Goal: Information Seeking & Learning: Check status

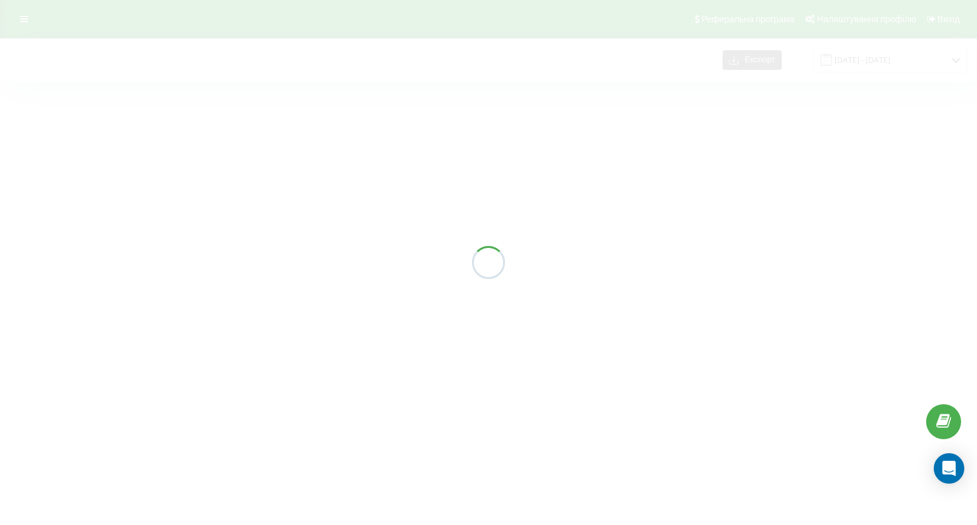
click at [900, 62] on div "Експорт [DATE] - [DATE]" at bounding box center [488, 70] width 977 height 65
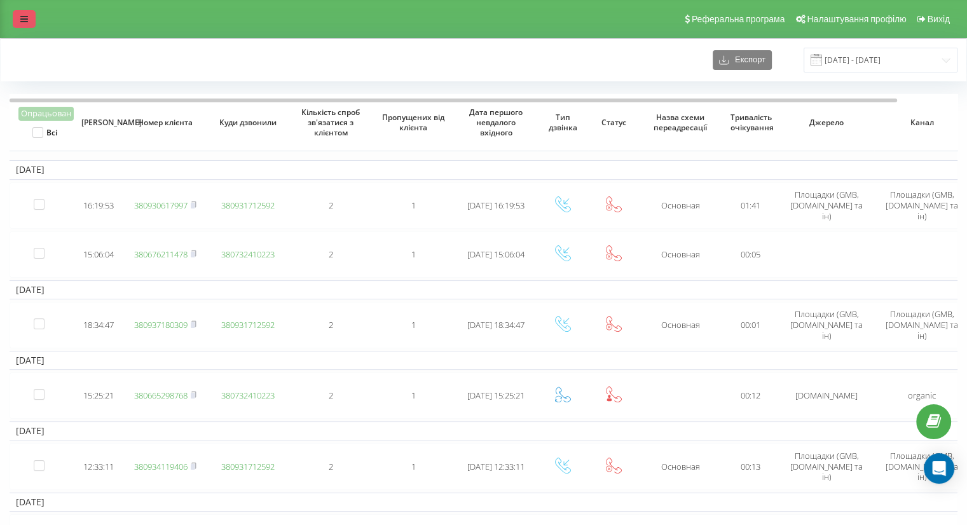
click at [22, 13] on link at bounding box center [24, 19] width 23 height 18
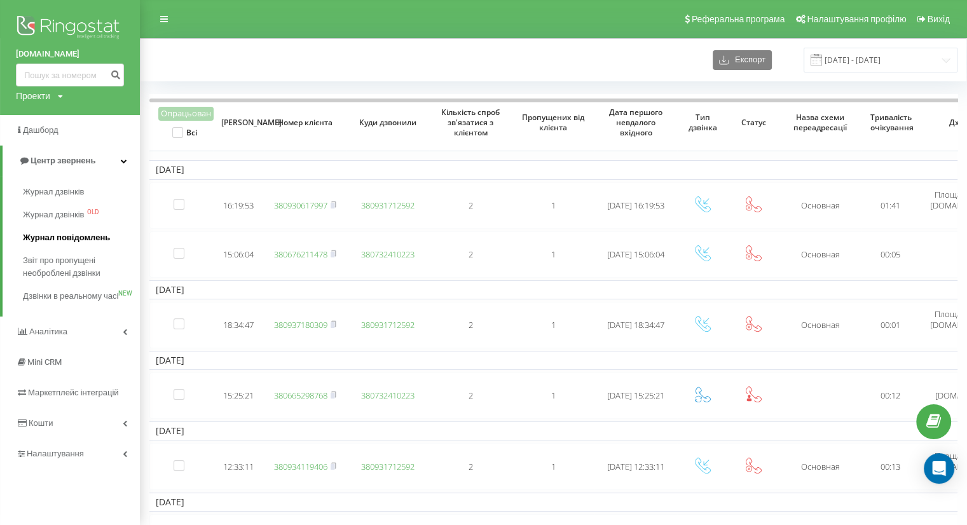
click at [41, 239] on span "Журнал повідомлень" at bounding box center [66, 237] width 87 height 13
click at [48, 191] on span "Журнал дзвінків" at bounding box center [56, 192] width 67 height 13
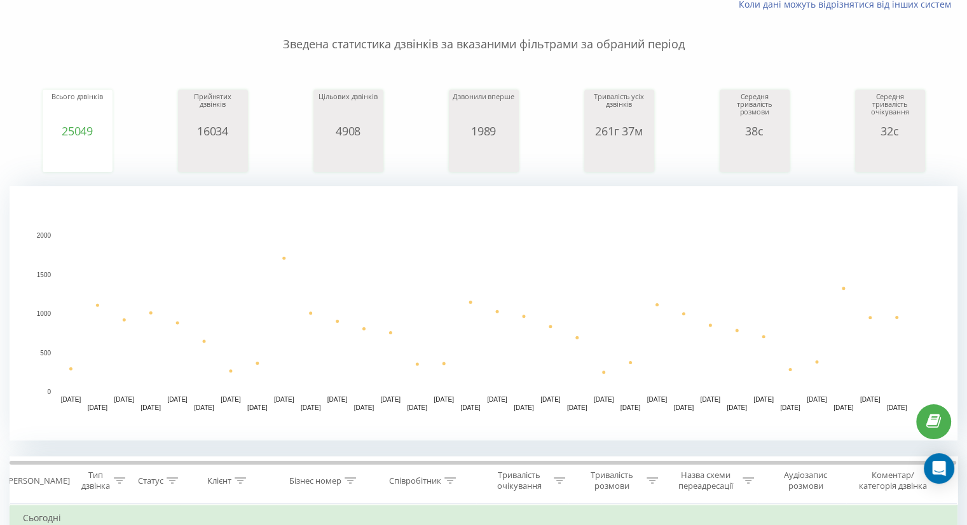
scroll to position [254, 0]
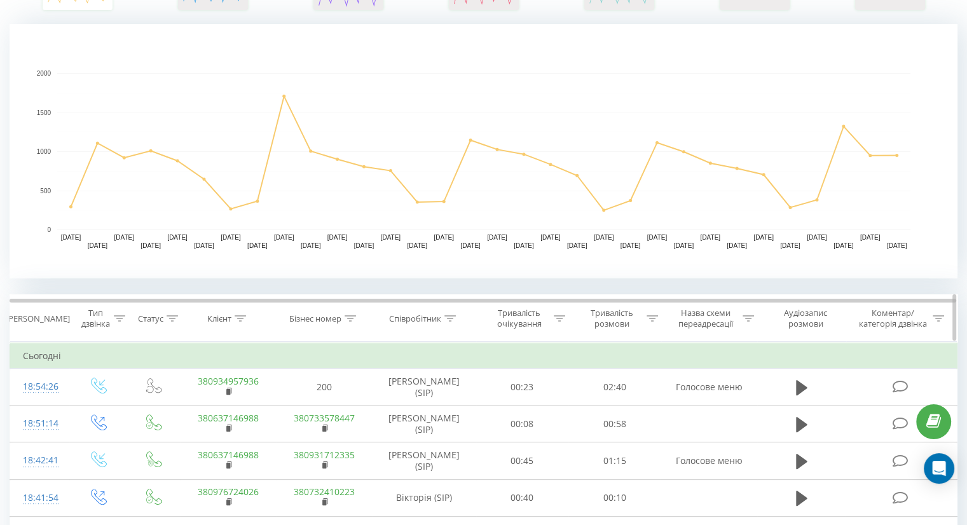
click at [239, 319] on icon at bounding box center [240, 318] width 11 height 6
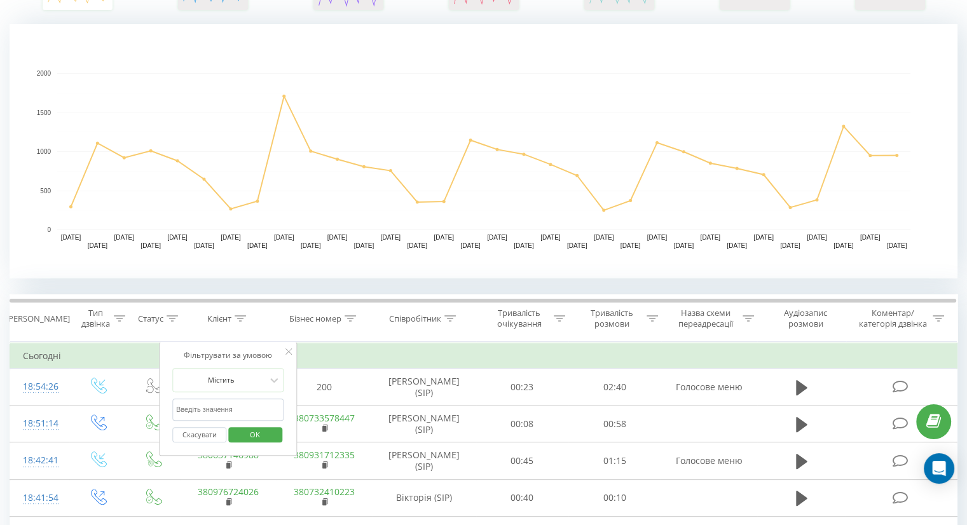
click at [219, 406] on input "text" at bounding box center [228, 410] width 112 height 22
paste input "+38(067)549-86-90"
click at [229, 406] on input "+38(067)549-86-90" at bounding box center [228, 410] width 112 height 22
click at [218, 408] on input "+38(067)549-8690" at bounding box center [228, 410] width 112 height 22
click at [205, 408] on input "+38(067)5498690" at bounding box center [228, 410] width 112 height 22
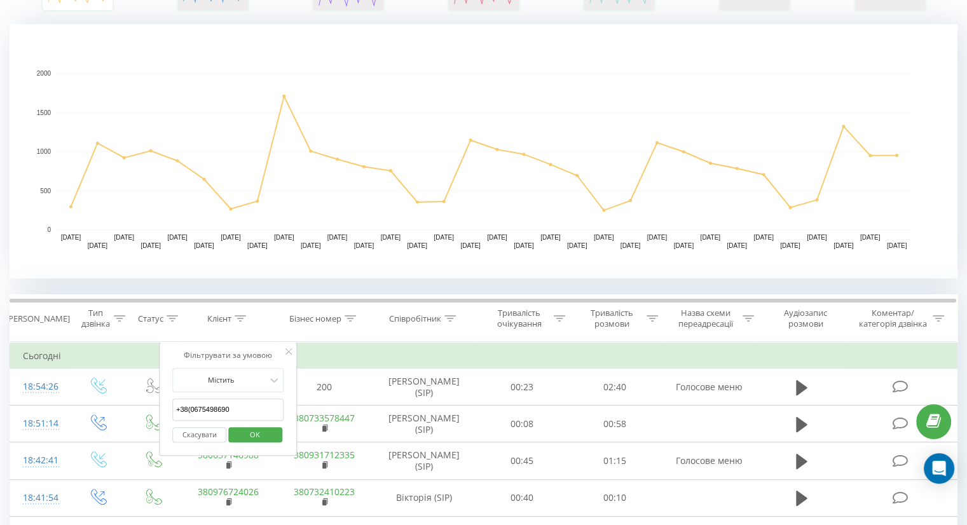
click at [191, 408] on input "+38(0675498690" at bounding box center [228, 410] width 112 height 22
click at [180, 408] on input "+380675498690" at bounding box center [228, 410] width 112 height 22
type input "380675498690"
click at [245, 439] on span "OK" at bounding box center [255, 435] width 36 height 20
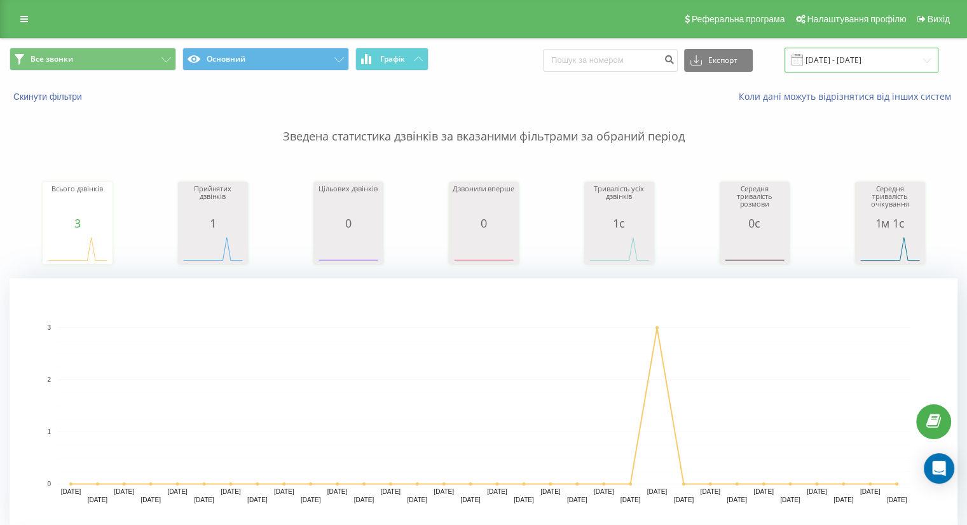
click at [853, 51] on input "20.07.2025 - 20.08.2025" at bounding box center [862, 60] width 154 height 25
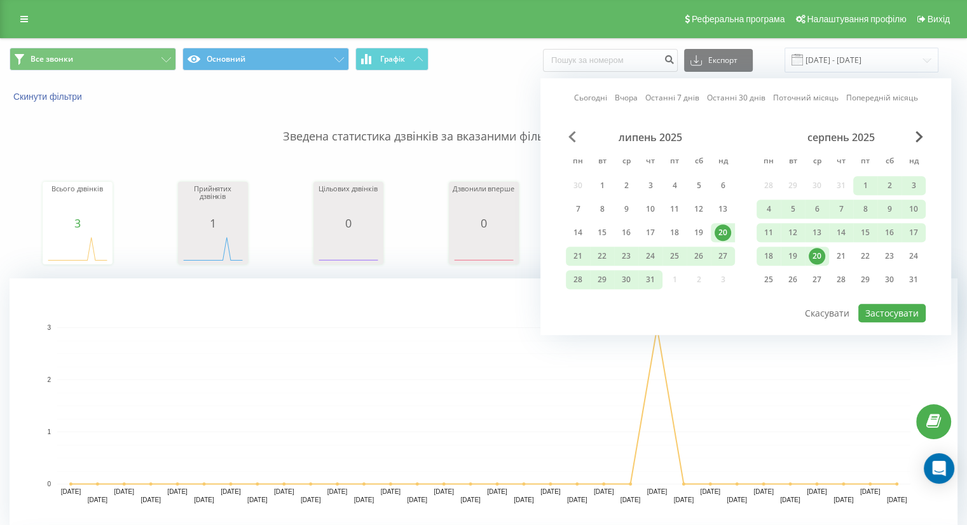
click at [572, 134] on span "Previous Month" at bounding box center [572, 136] width 8 height 11
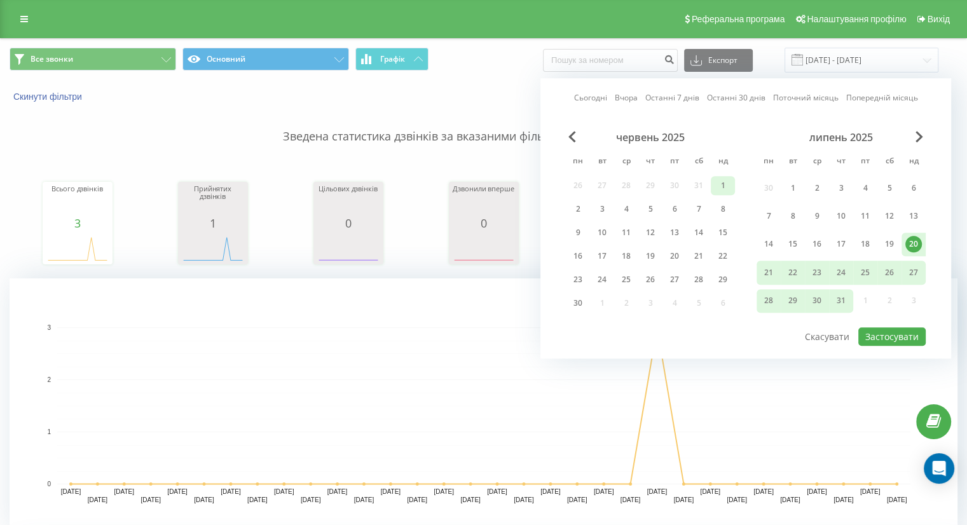
click at [713, 182] on div "1" at bounding box center [723, 185] width 24 height 19
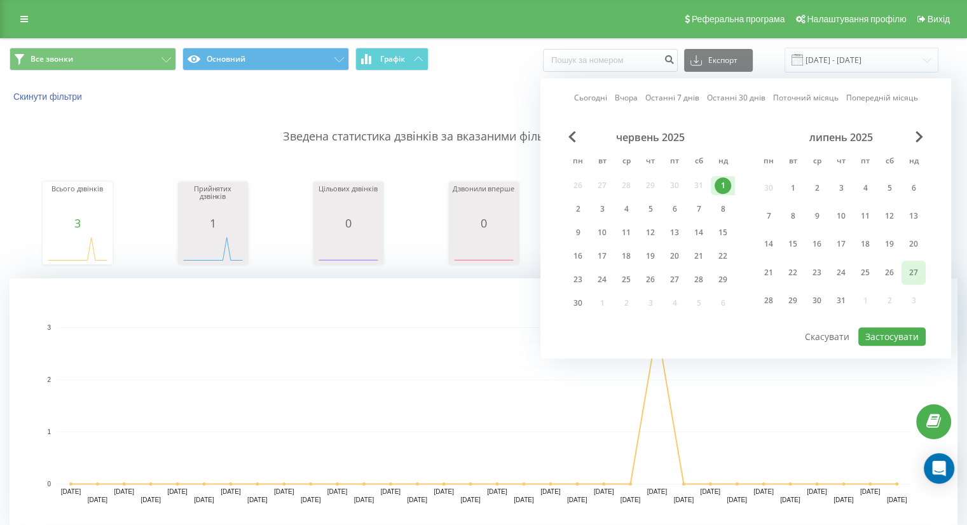
click at [914, 268] on div "27" at bounding box center [913, 272] width 17 height 17
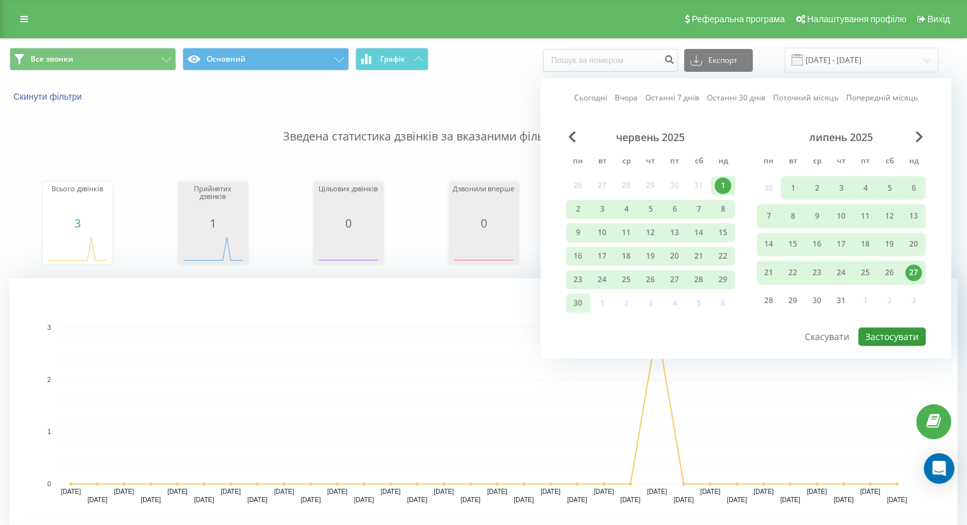
click at [919, 333] on button "Застосувати" at bounding box center [891, 336] width 67 height 18
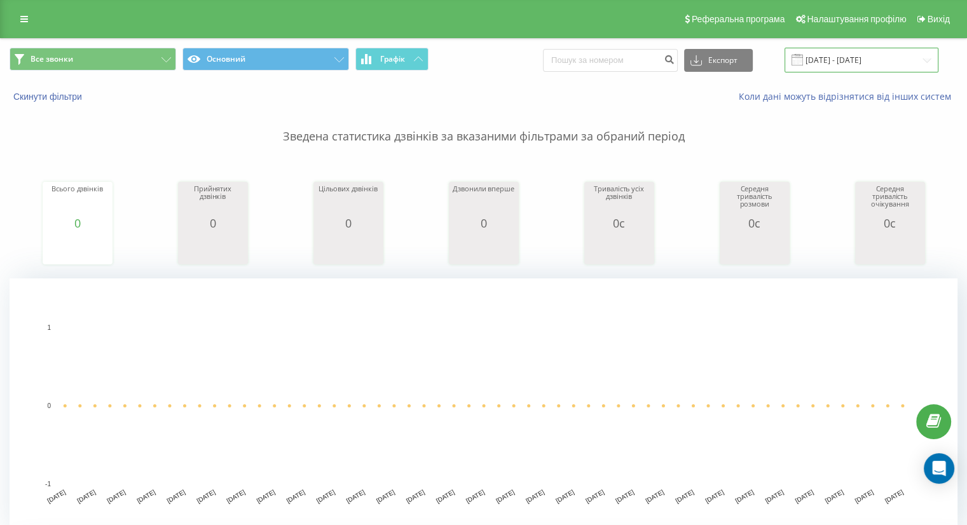
click at [844, 62] on input "01.06.2025 - 27.07.2025" at bounding box center [862, 60] width 154 height 25
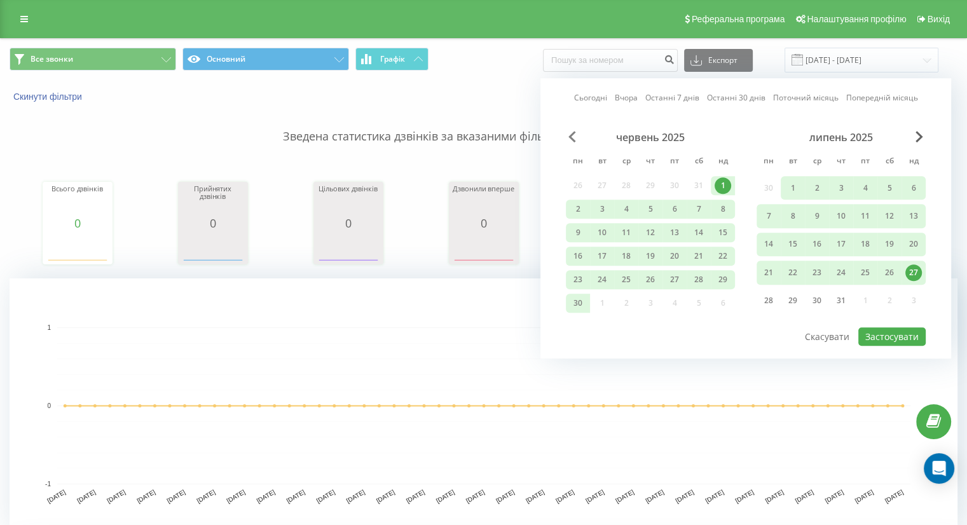
click at [572, 141] on span "Previous Month" at bounding box center [572, 136] width 8 height 11
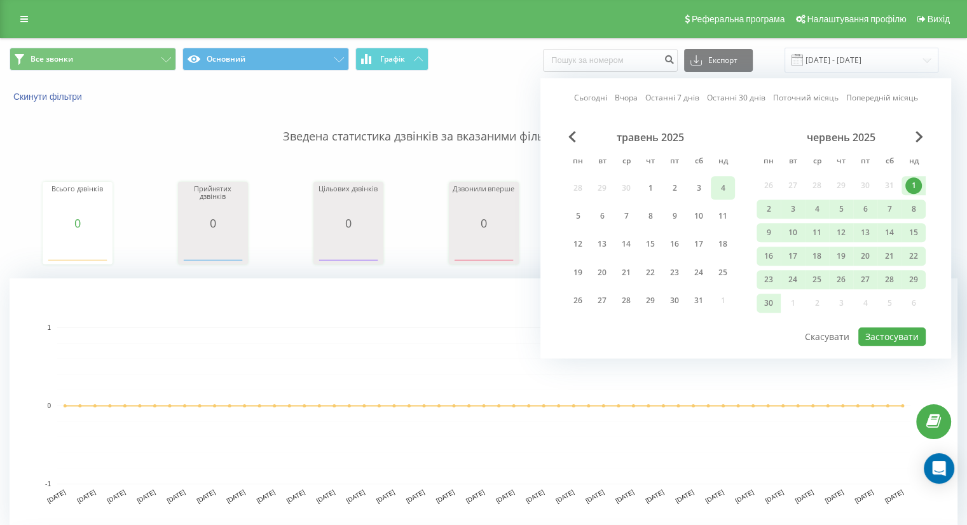
click at [726, 186] on div "4" at bounding box center [723, 188] width 17 height 17
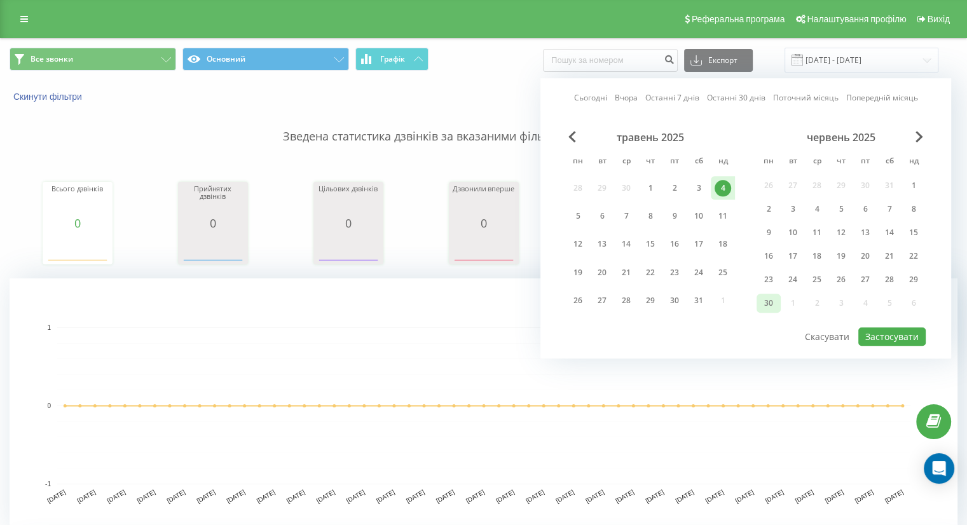
click at [770, 301] on div "30" at bounding box center [768, 303] width 17 height 17
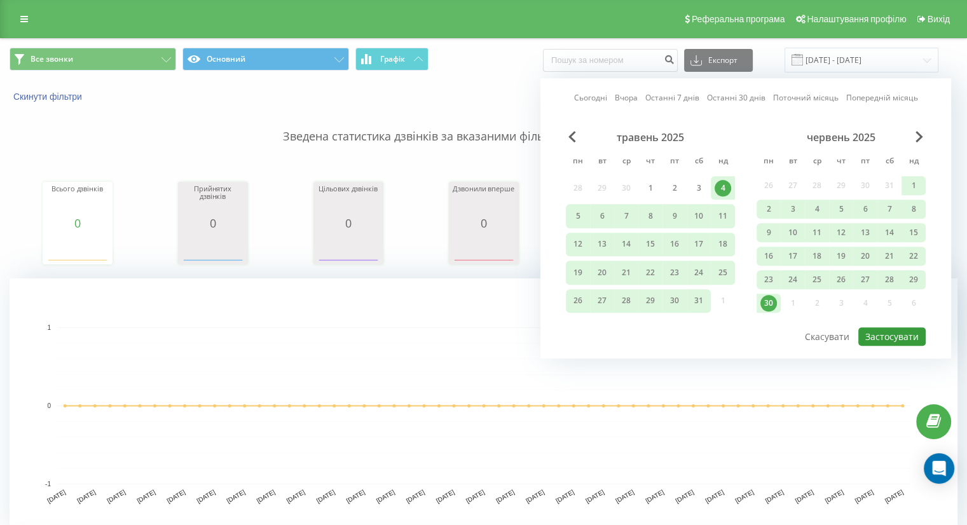
click at [903, 329] on button "Застосувати" at bounding box center [891, 336] width 67 height 18
type input "04.05.2025 - 30.06.2025"
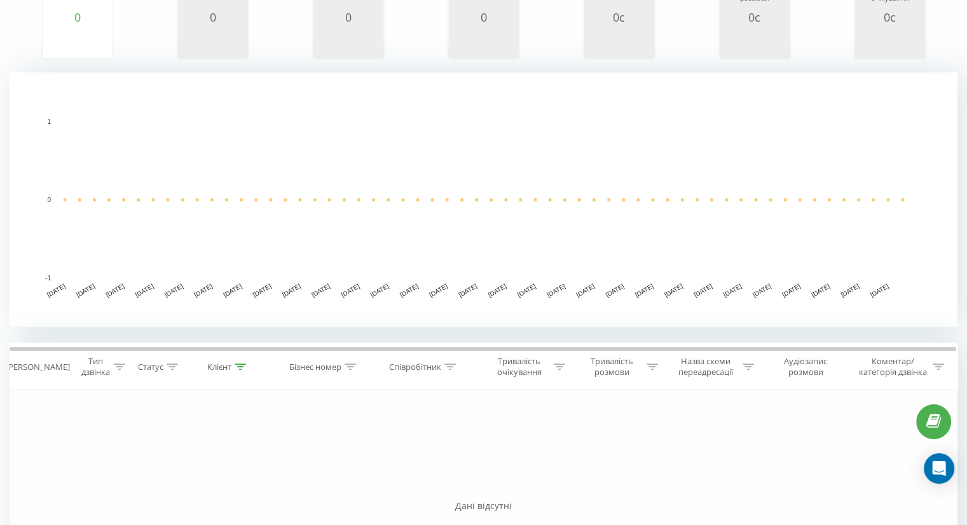
scroll to position [367, 0]
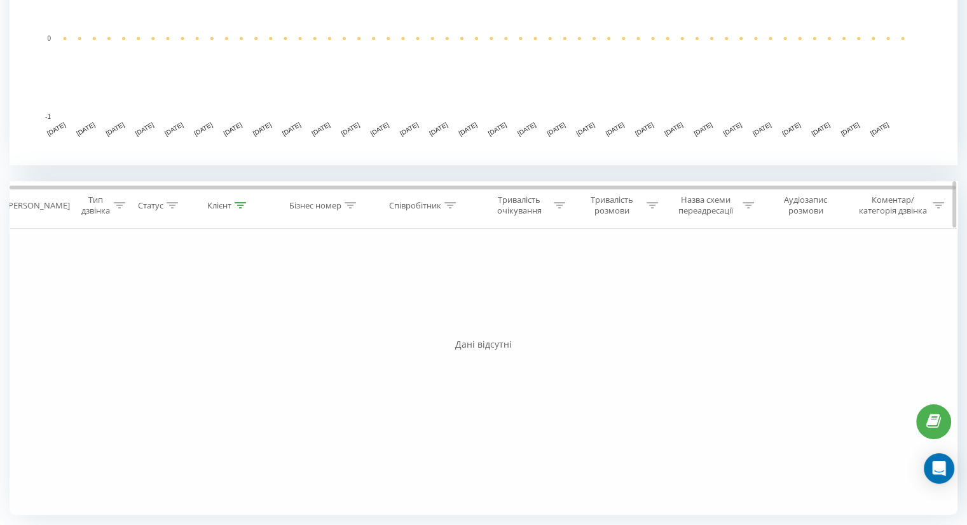
click at [240, 202] on icon at bounding box center [240, 205] width 11 height 6
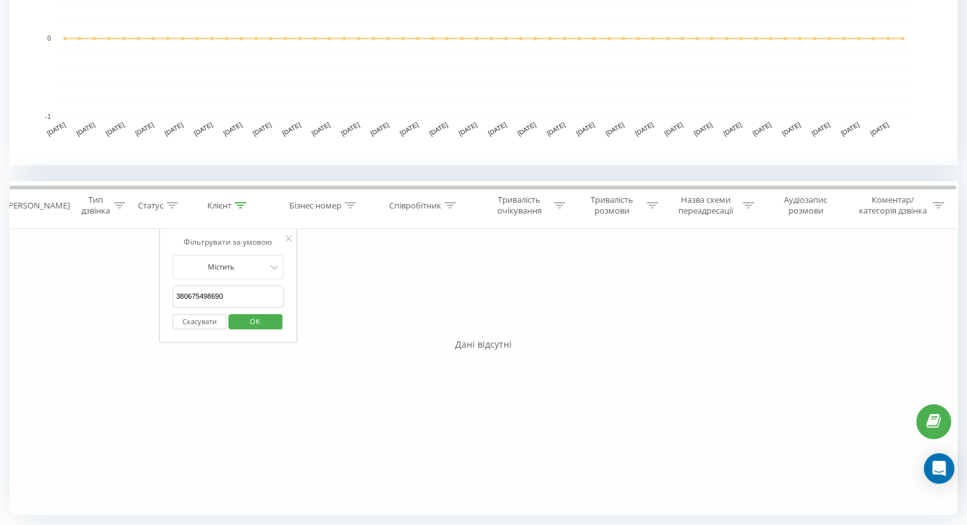
click at [209, 319] on button "Скасувати" at bounding box center [199, 322] width 54 height 16
